Goal: Transaction & Acquisition: Purchase product/service

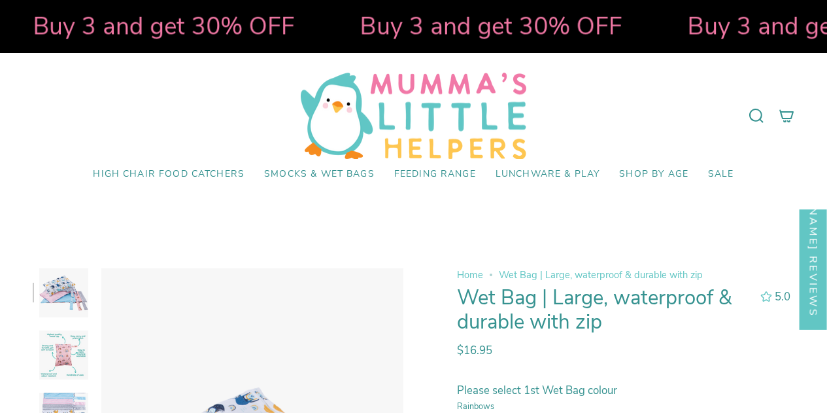
select select "pictures-first"
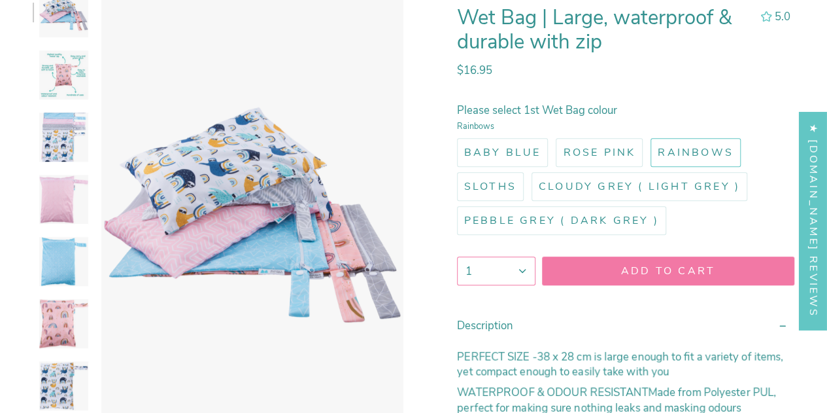
scroll to position [284, 0]
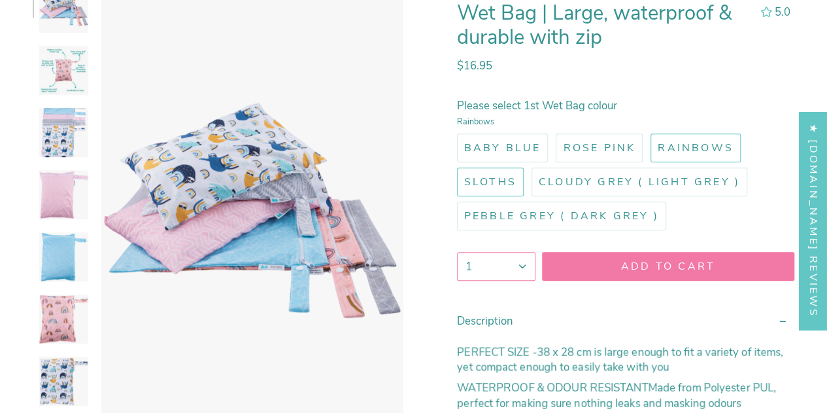
click at [498, 184] on span "Sloths" at bounding box center [490, 182] width 52 height 14
click at [455, 165] on input "Sloths" at bounding box center [455, 165] width 0 height 0
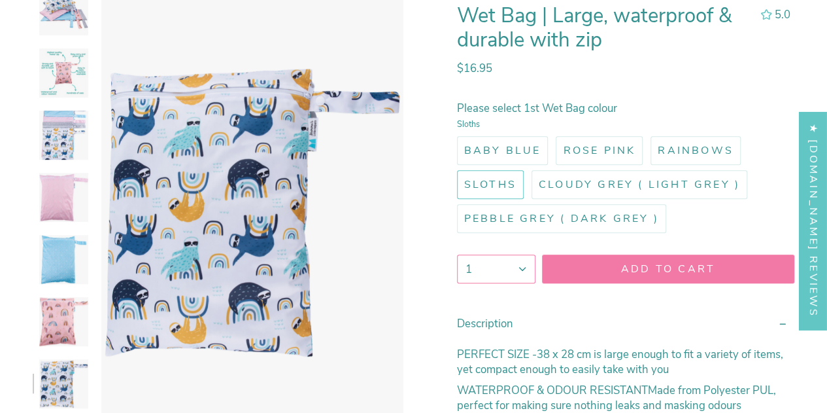
scroll to position [286, 0]
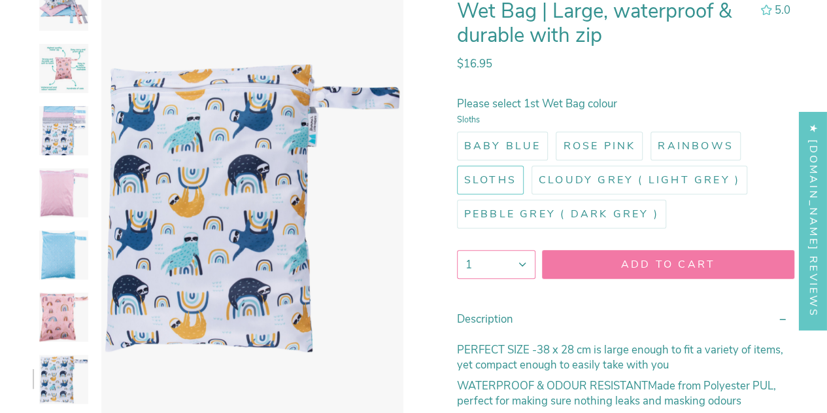
click at [572, 269] on span "Add to cart" at bounding box center [669, 264] width 228 height 14
